Goal: Transaction & Acquisition: Purchase product/service

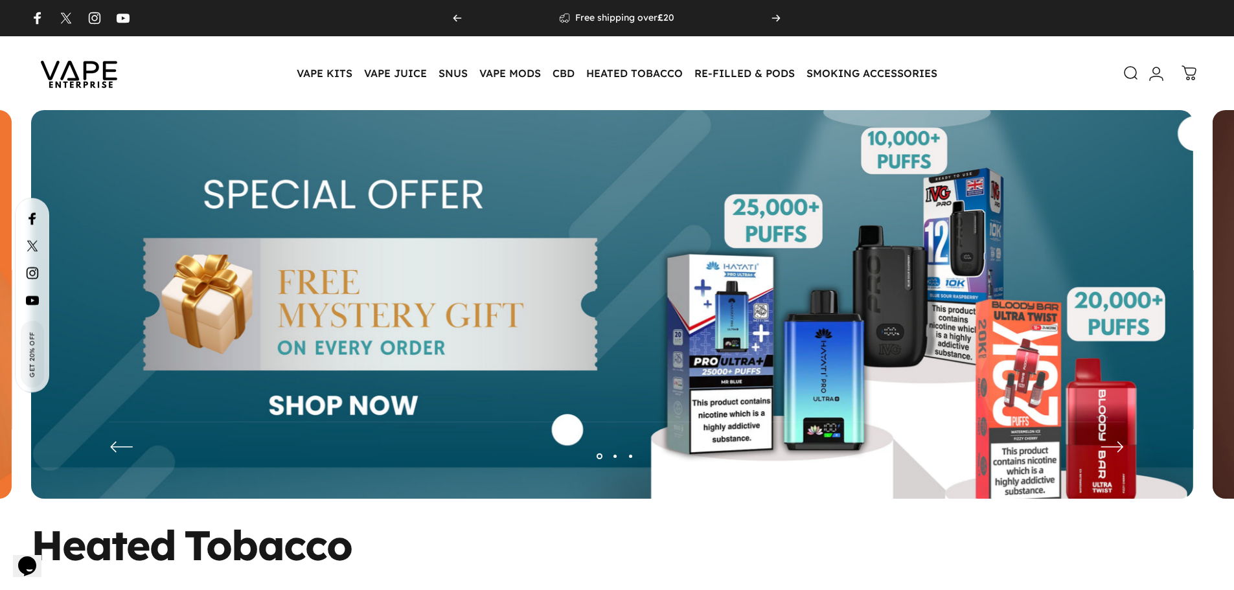
click at [1153, 78] on icon at bounding box center [1156, 74] width 16 height 16
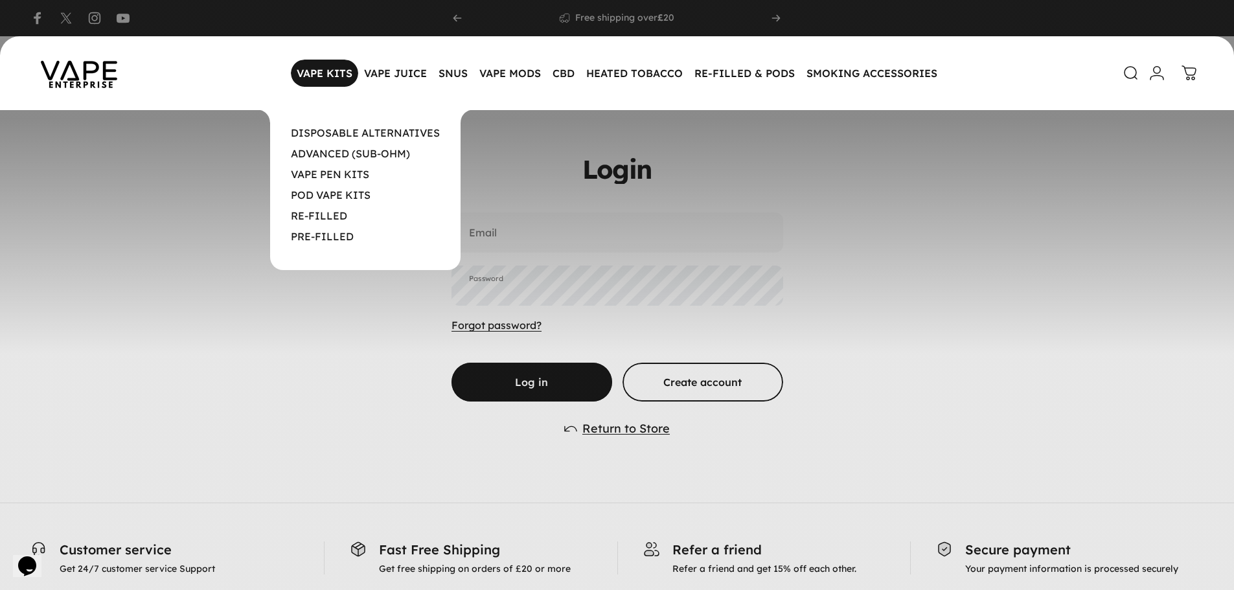
click at [335, 73] on magnet-element "VAPE KITS VAPE KITS" at bounding box center [324, 73] width 67 height 27
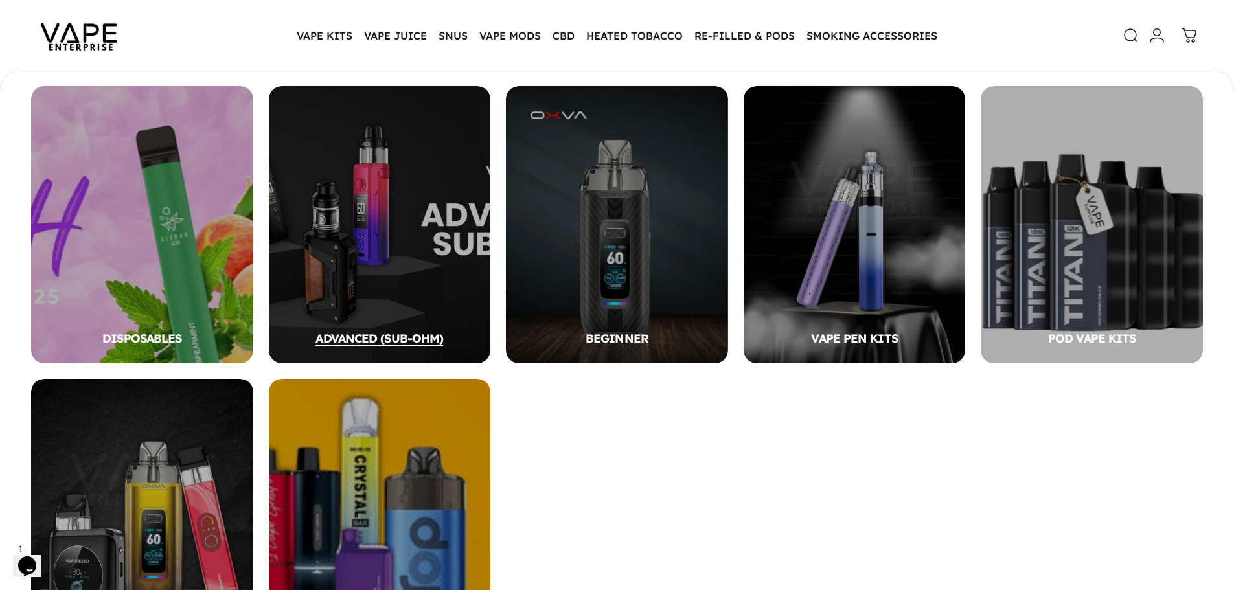
click at [291, 245] on div "ADVANCED (SUB-OHM)" at bounding box center [380, 224] width 222 height 277
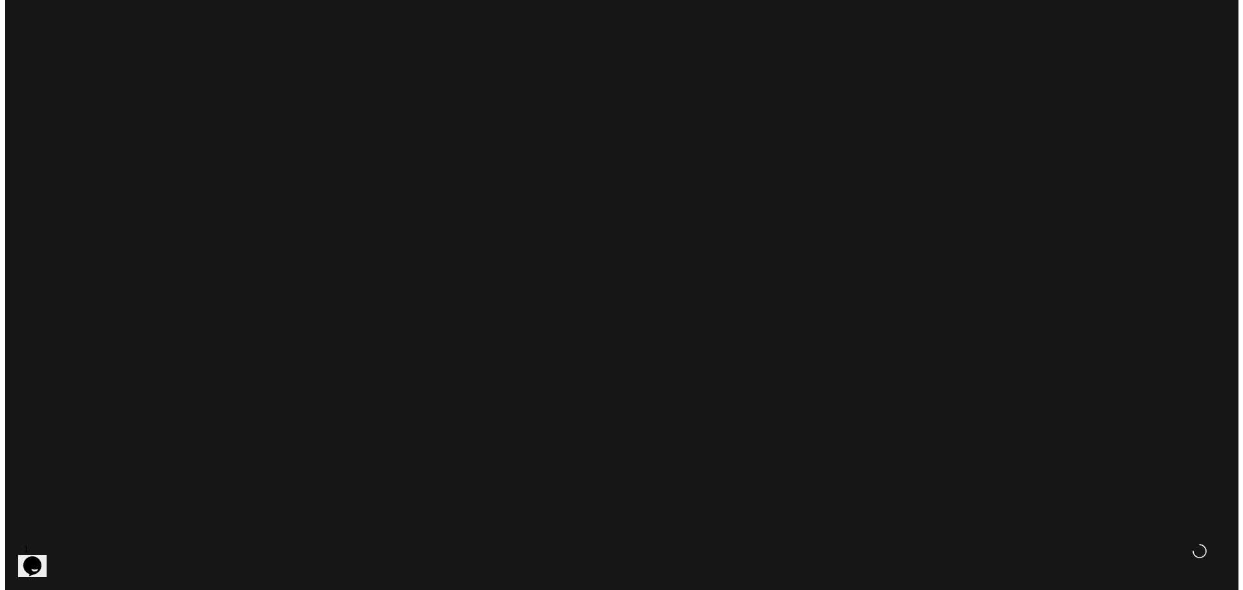
scroll to position [191, 0]
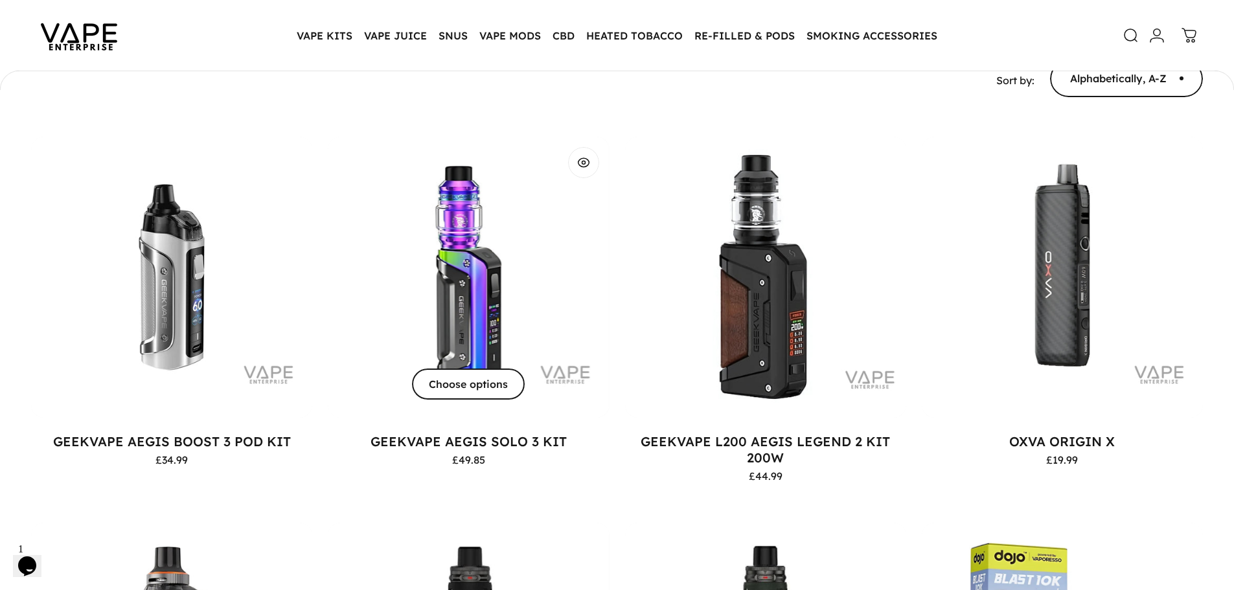
click at [481, 383] on span "Choose options" at bounding box center [468, 384] width 169 height 62
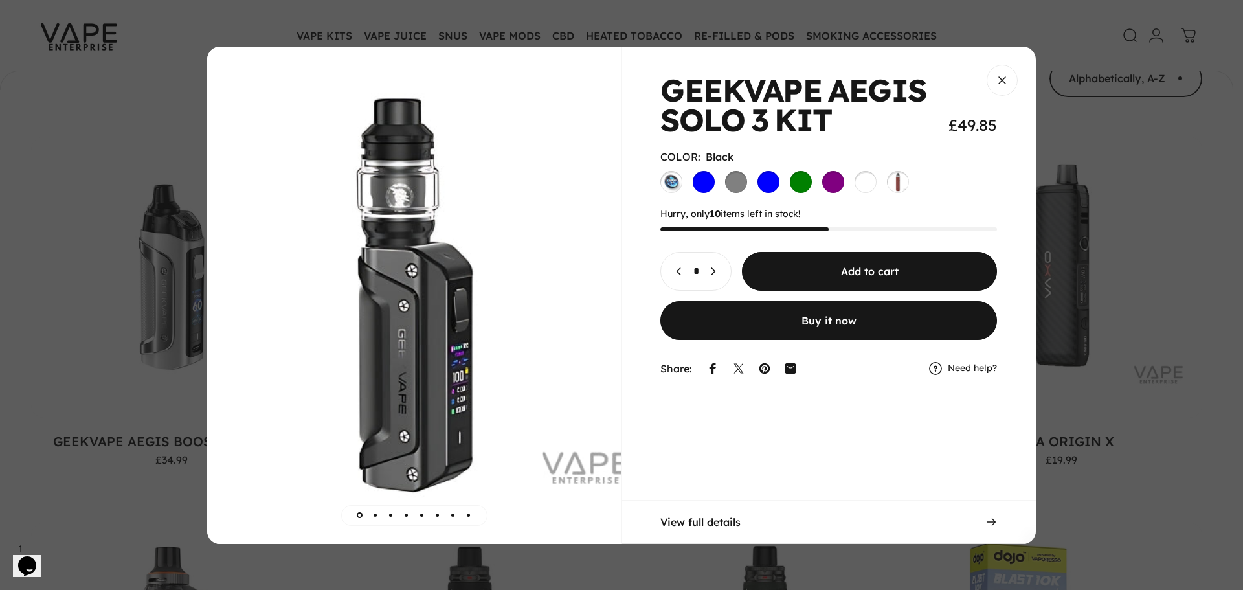
click at [820, 313] on button "Buy it now" at bounding box center [828, 320] width 337 height 39
